Goal: Find specific page/section: Find specific page/section

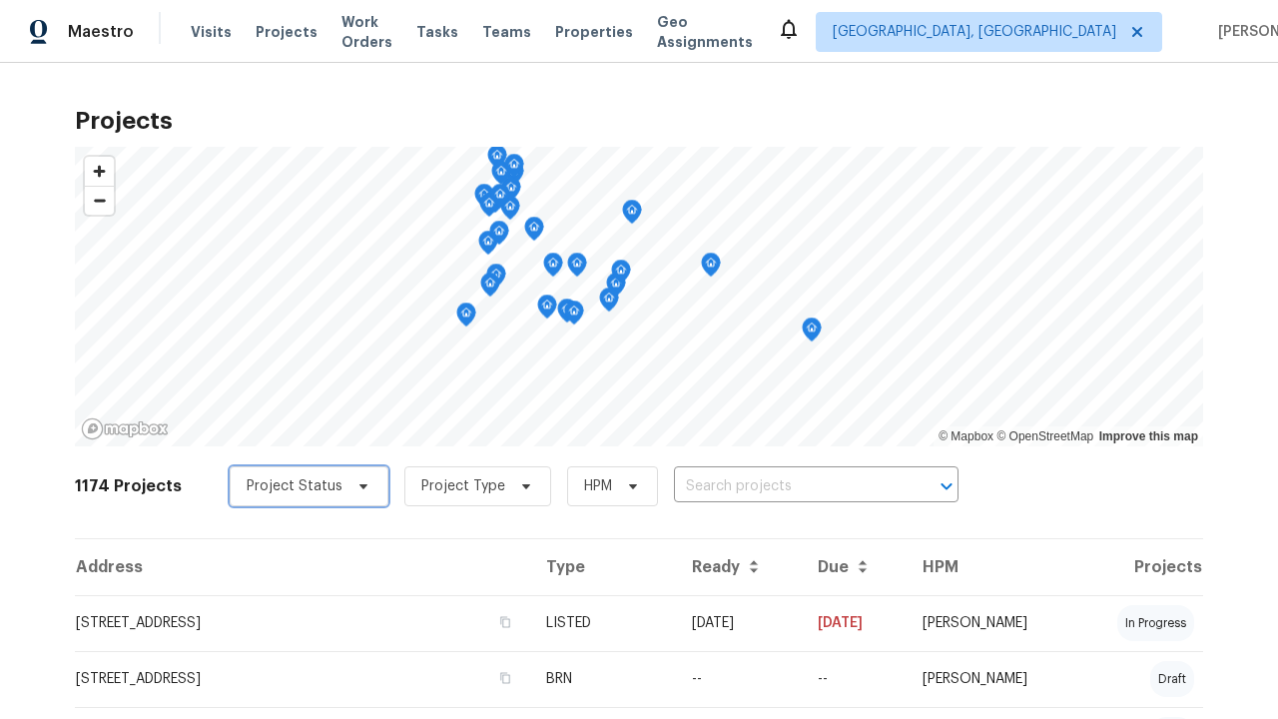
click at [298, 486] on span "Project Status" at bounding box center [295, 486] width 96 height 20
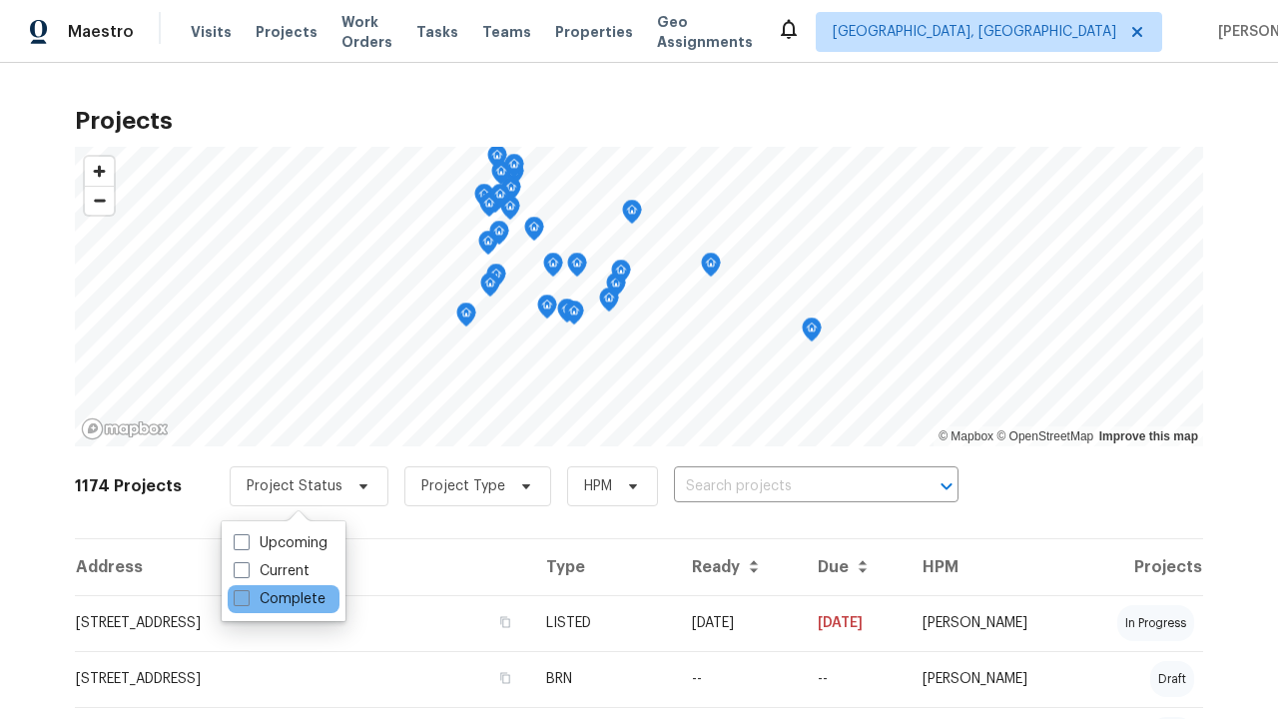
click at [278, 599] on label "Complete" at bounding box center [280, 599] width 92 height 20
click at [247, 599] on input "Complete" at bounding box center [240, 595] width 13 height 13
checkbox input "true"
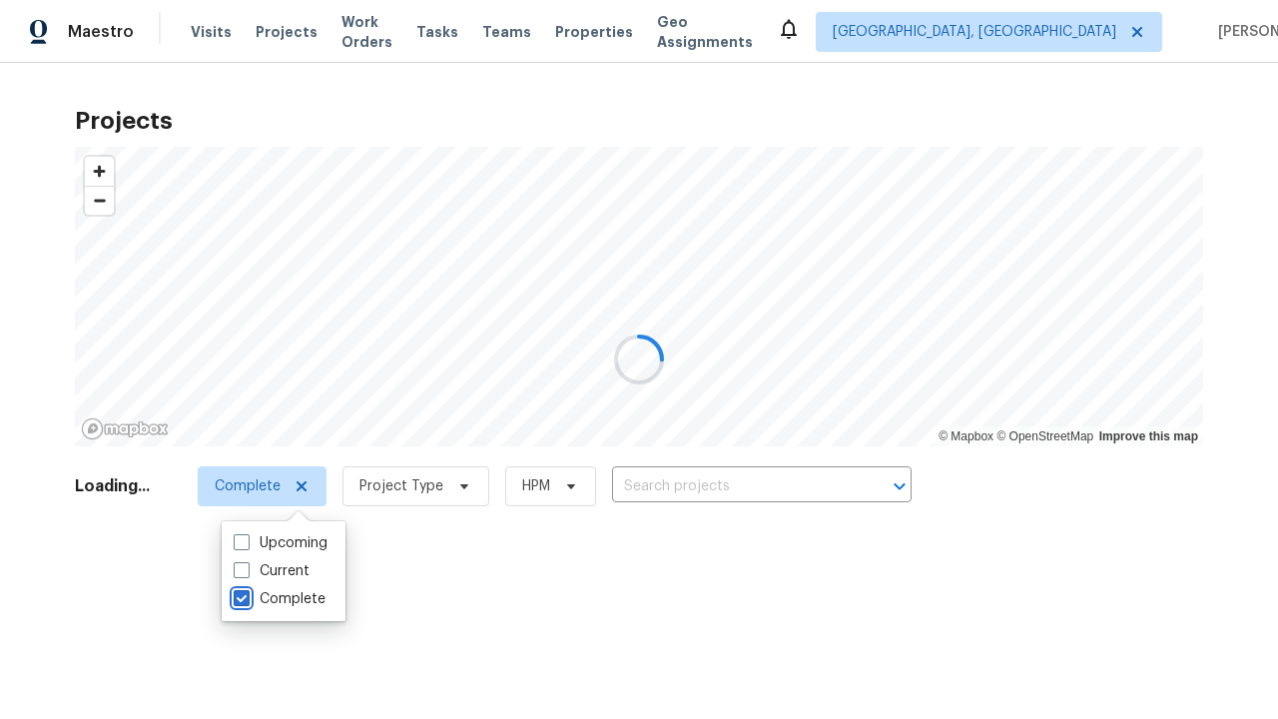
click at [10, 10] on div at bounding box center [639, 359] width 1278 height 719
